Goal: Communication & Community: Answer question/provide support

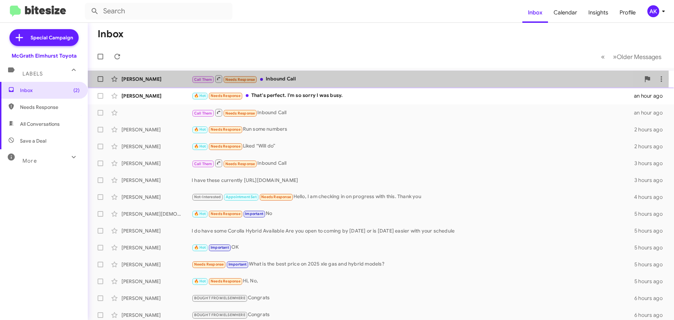
click at [294, 78] on div "Call Them Needs Response Inbound Call" at bounding box center [416, 78] width 449 height 9
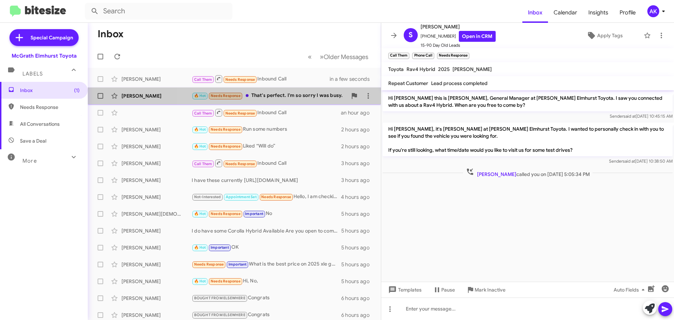
click at [307, 97] on div "🔥 Hot Needs Response That's perfect. I'm so sorry I was busy." at bounding box center [270, 96] width 156 height 8
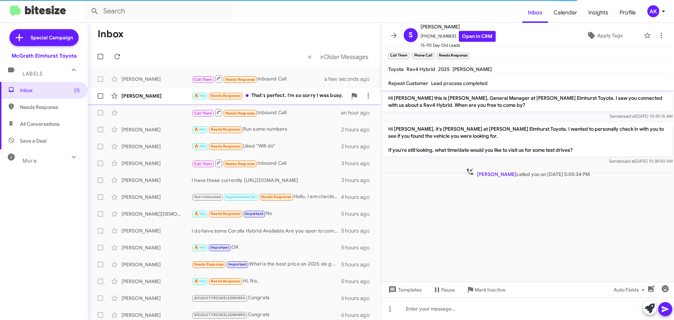
click at [294, 98] on div "🔥 Hot Needs Response That's perfect. I'm so sorry I was busy." at bounding box center [270, 96] width 156 height 8
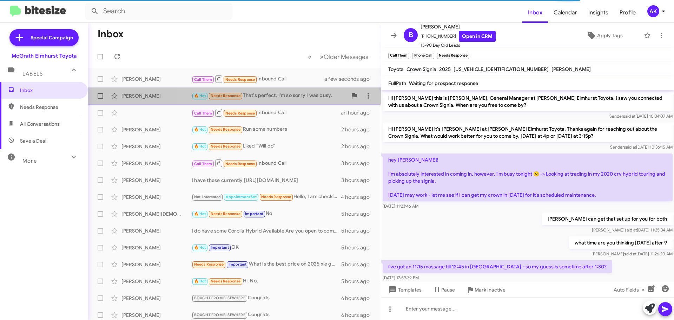
scroll to position [103, 0]
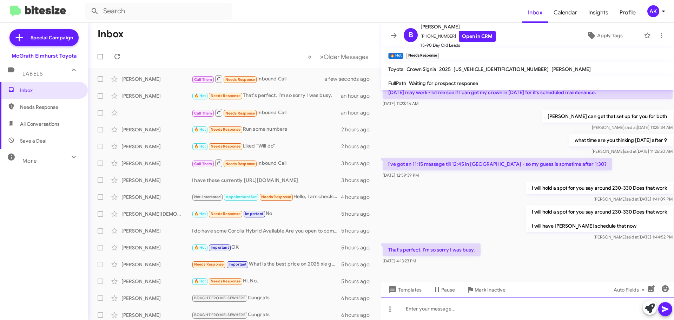
click at [431, 312] on div at bounding box center [527, 308] width 293 height 22
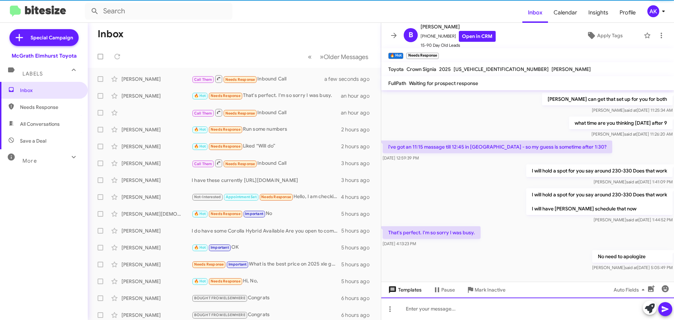
scroll to position [128, 0]
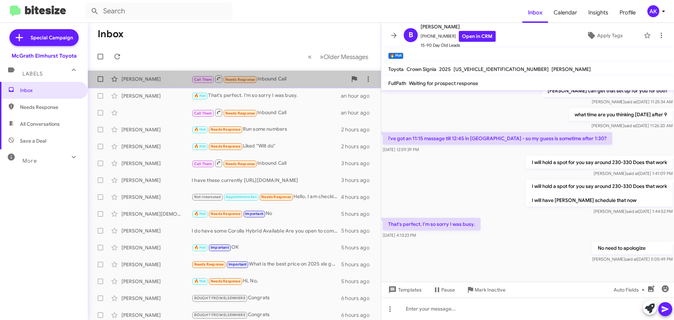
click at [275, 77] on div "Call Them Needs Response Inbound Call" at bounding box center [270, 78] width 156 height 9
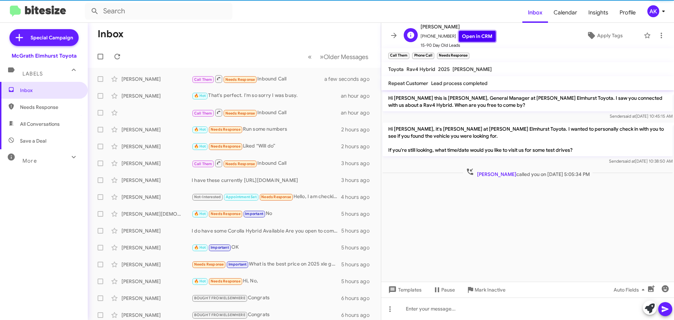
click at [483, 38] on link "Open in CRM" at bounding box center [477, 36] width 37 height 11
